Goal: Transaction & Acquisition: Obtain resource

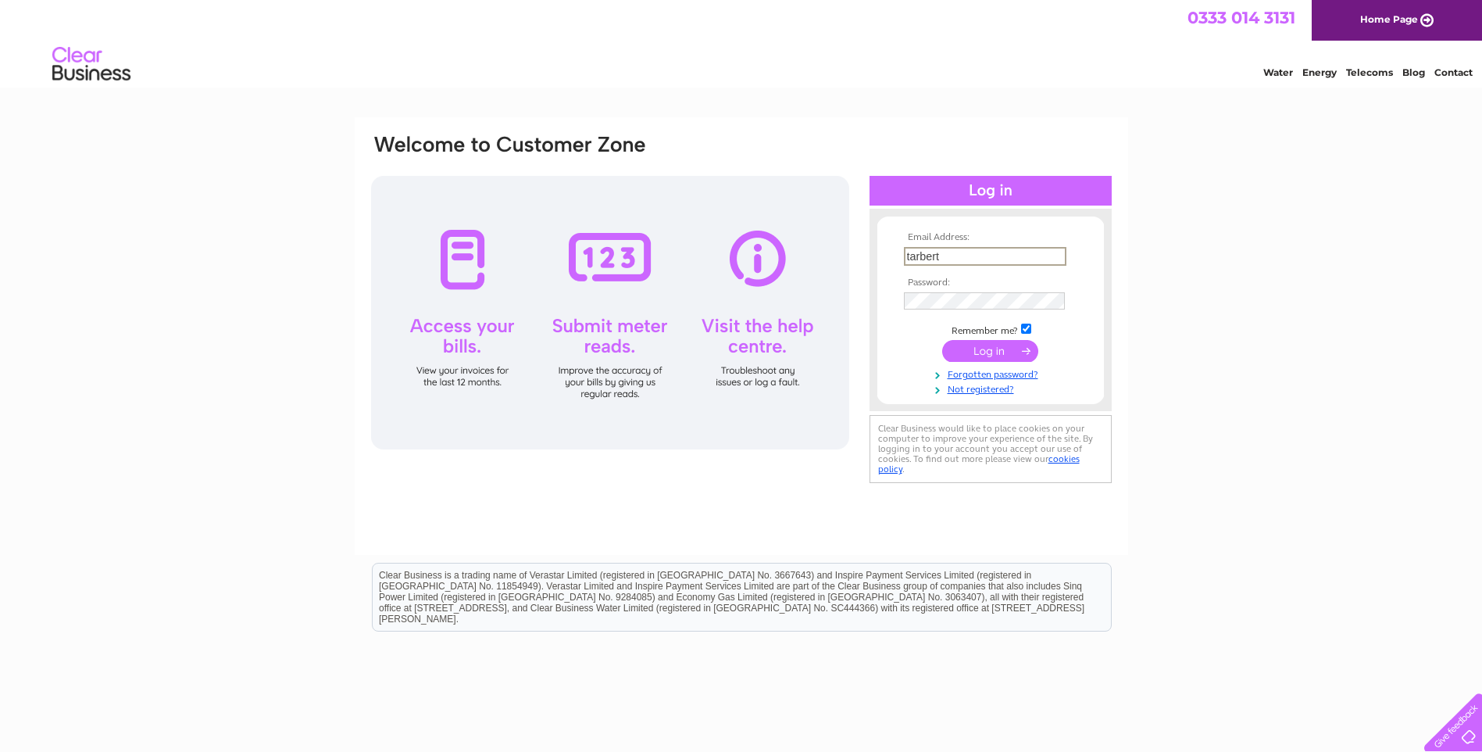
type input "[EMAIL_ADDRESS][DOMAIN_NAME]"
click at [942, 340] on input "submit" at bounding box center [990, 351] width 96 height 22
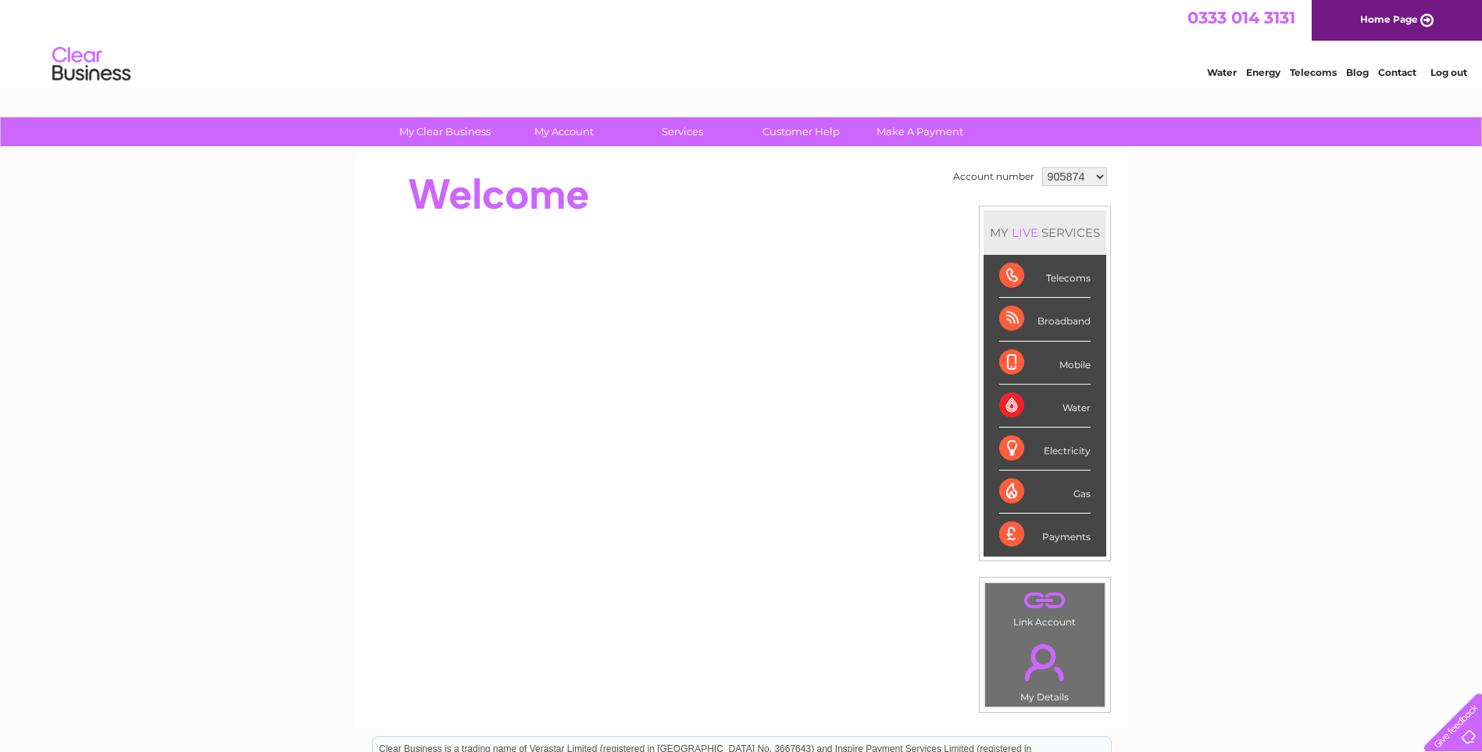
click at [1091, 177] on select "905874 905875 905876 905877 905878 926477 929612 966739 1083755" at bounding box center [1074, 176] width 65 height 19
select select "926477"
click at [1042, 167] on select "905874 905875 905876 905877 905878 926477 929612 966739 1083755" at bounding box center [1074, 176] width 65 height 19
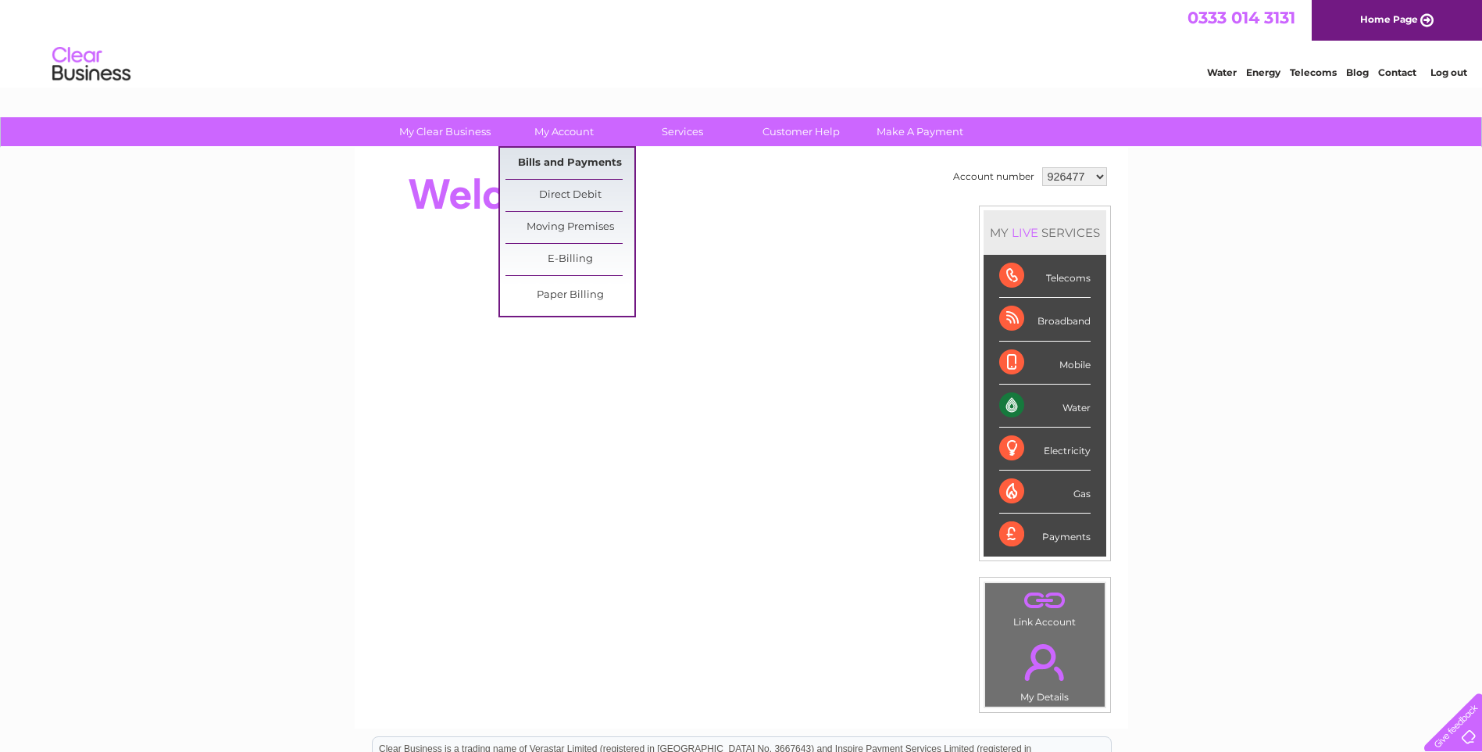
click at [561, 156] on link "Bills and Payments" at bounding box center [570, 163] width 129 height 31
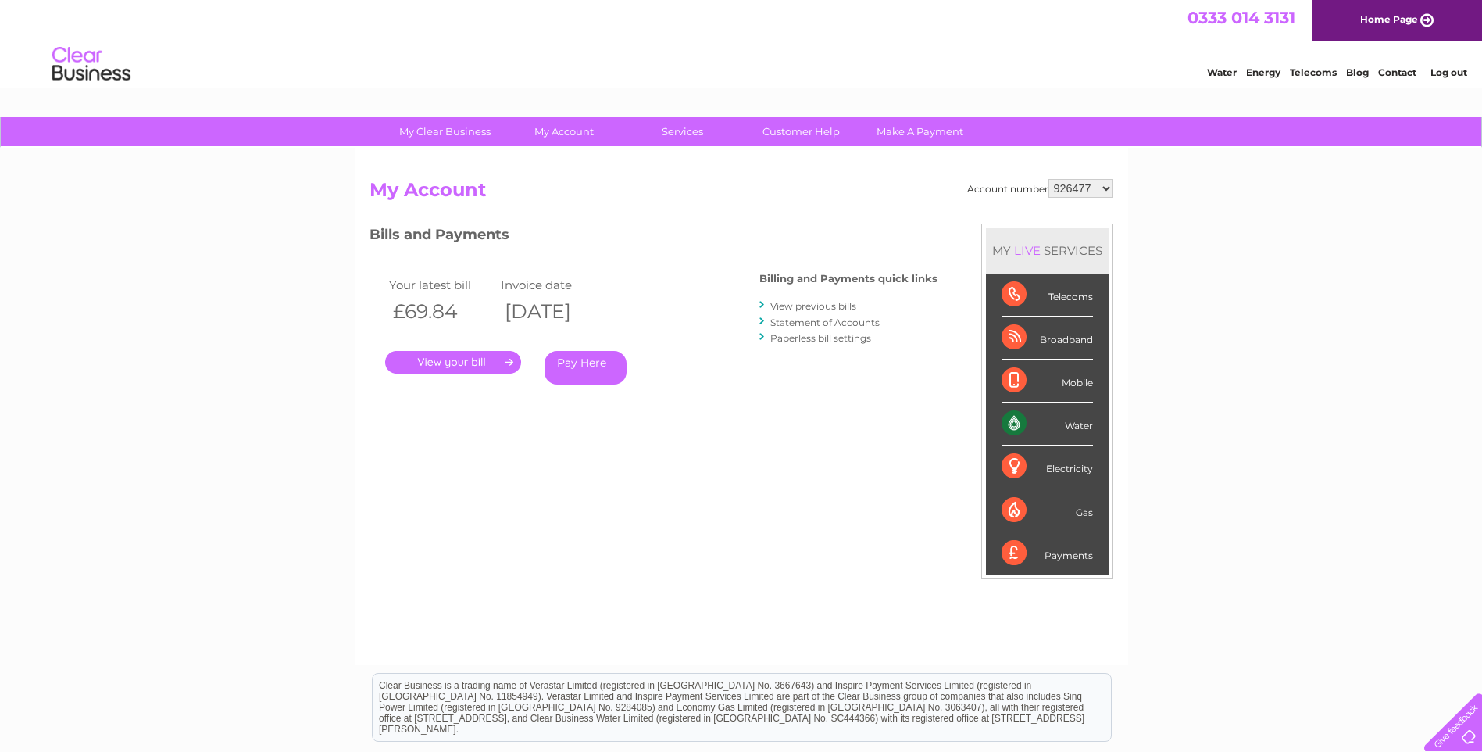
click at [456, 360] on link "." at bounding box center [453, 362] width 136 height 23
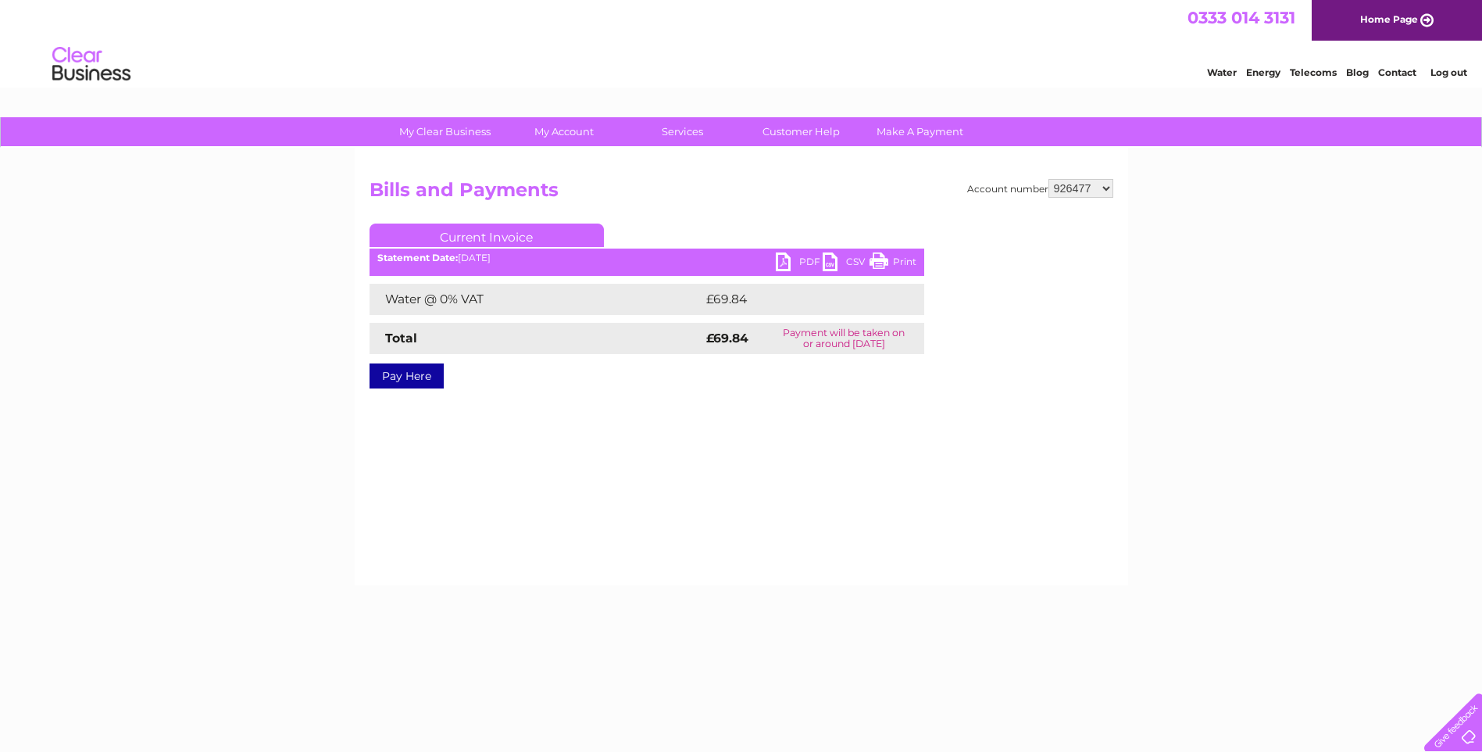
click at [802, 260] on link "PDF" at bounding box center [799, 263] width 47 height 23
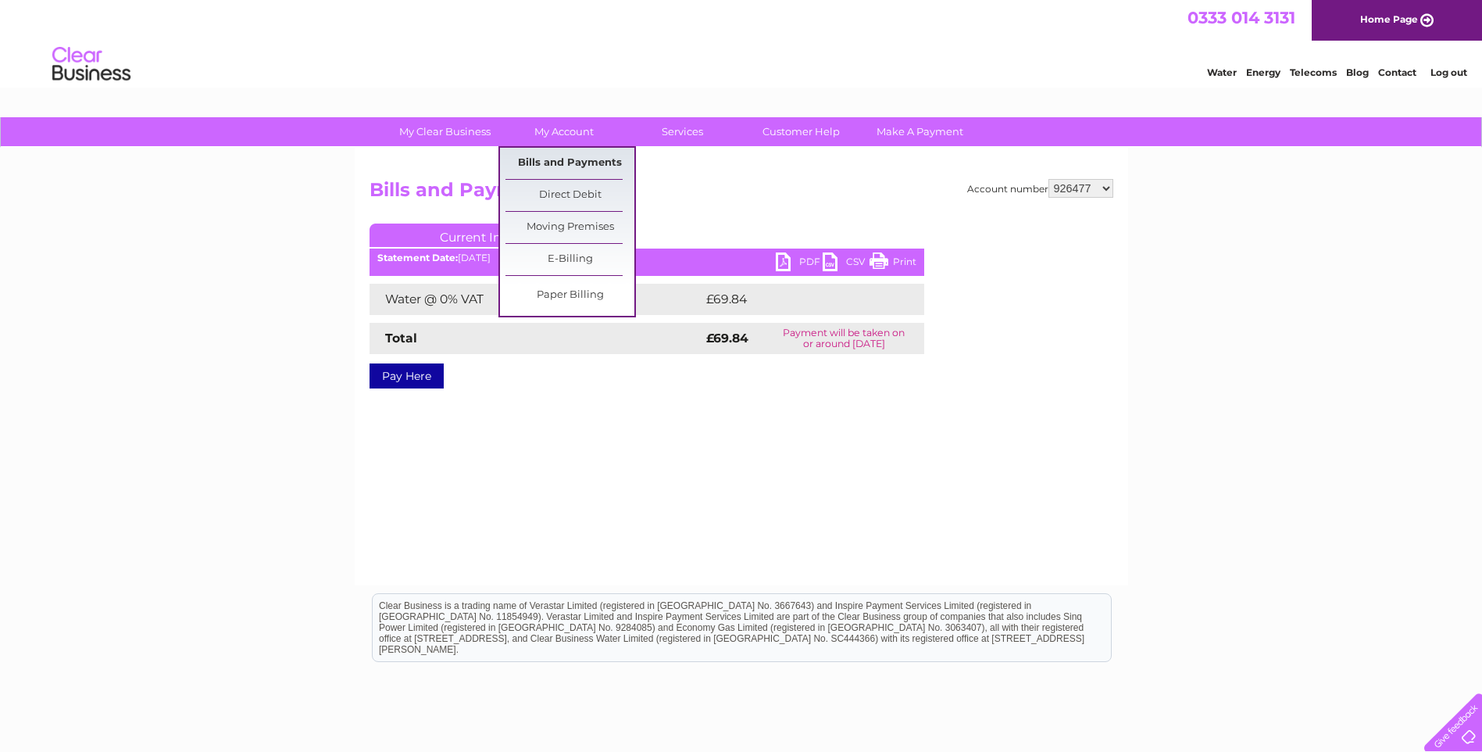
click at [567, 158] on link "Bills and Payments" at bounding box center [570, 163] width 129 height 31
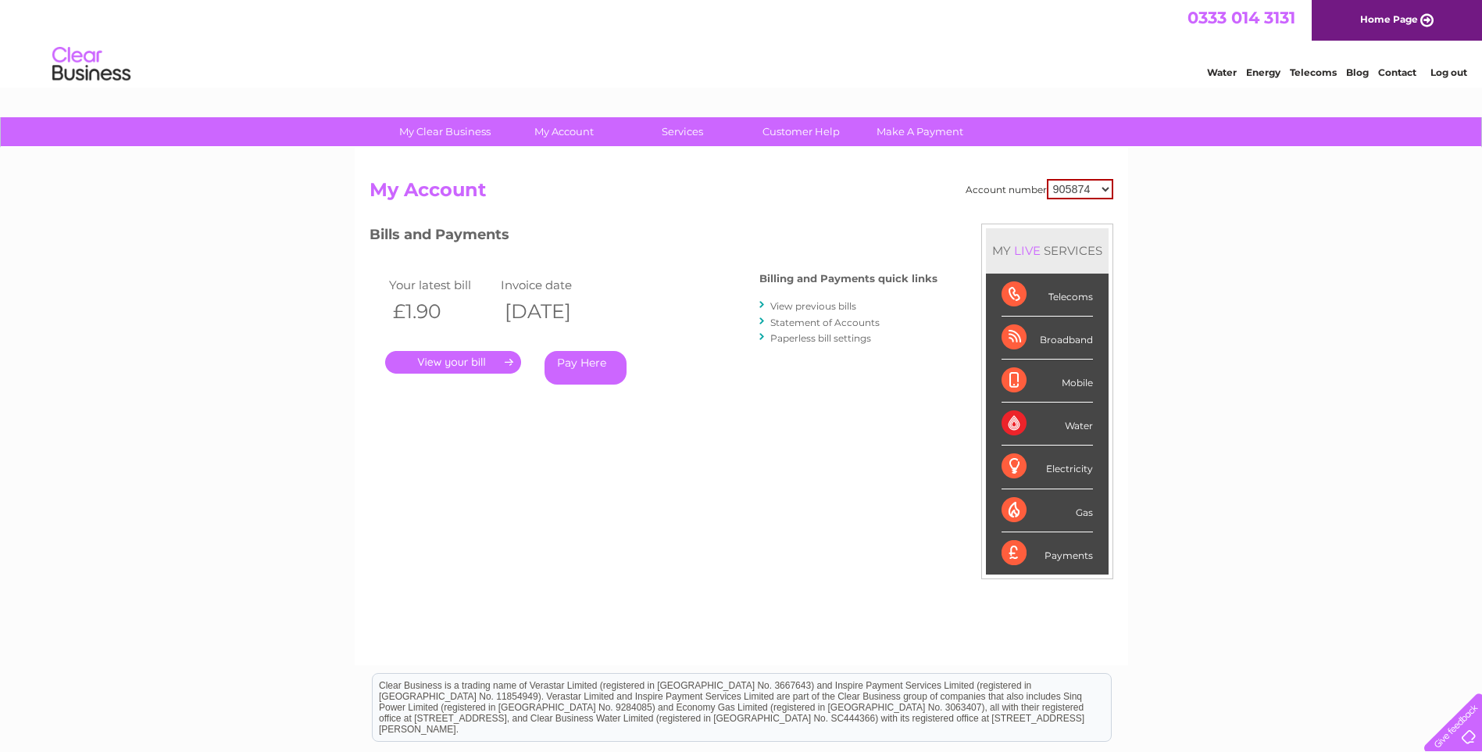
click at [1068, 188] on select "905874 905875 905876 905877 905878 926477 929612 966739 1083755" at bounding box center [1080, 189] width 66 height 20
select select "926477"
click at [1047, 179] on select "905874 905875 905876 905877 905878 926477 929612 966739 1083755" at bounding box center [1080, 189] width 66 height 20
